Goal: Information Seeking & Learning: Learn about a topic

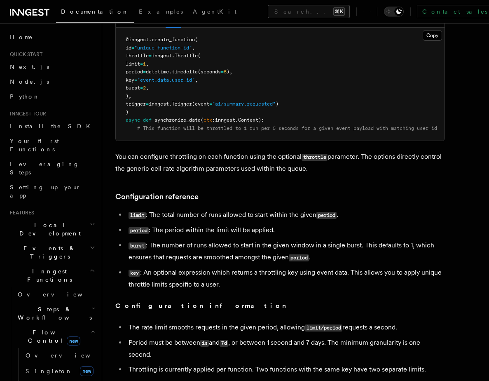
scroll to position [907, 0]
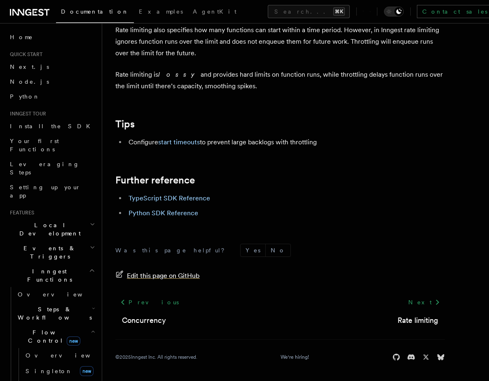
click at [132, 276] on span "Edit this page on GitHub" at bounding box center [163, 276] width 73 height 12
click at [159, 211] on link "Python SDK Reference" at bounding box center [164, 213] width 70 height 8
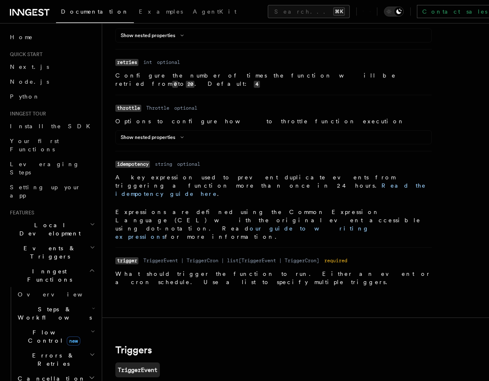
scroll to position [907, 0]
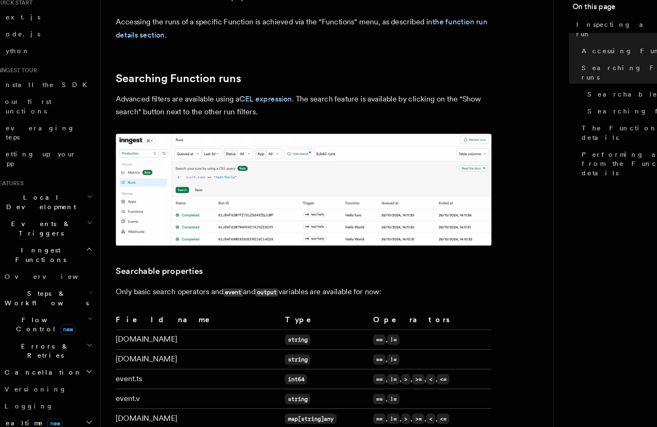
scroll to position [353, 0]
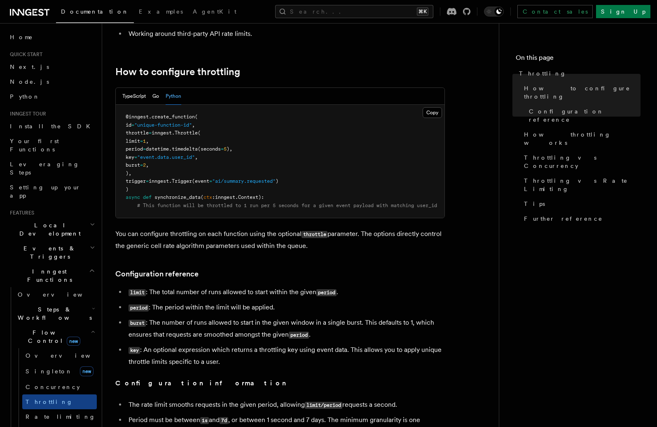
scroll to position [98, 0]
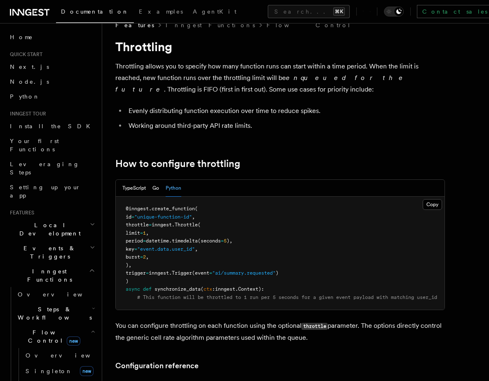
scroll to position [20, 0]
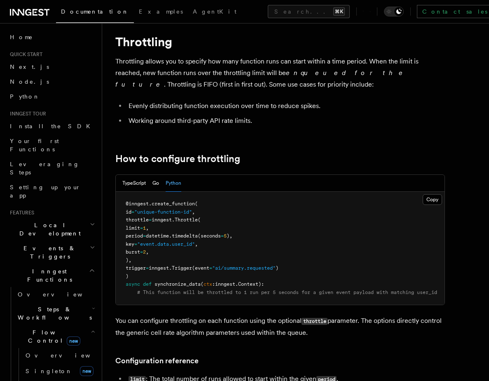
click at [144, 118] on li "Working around third-party API rate limits." at bounding box center [285, 121] width 319 height 12
